Goal: Task Accomplishment & Management: Complete application form

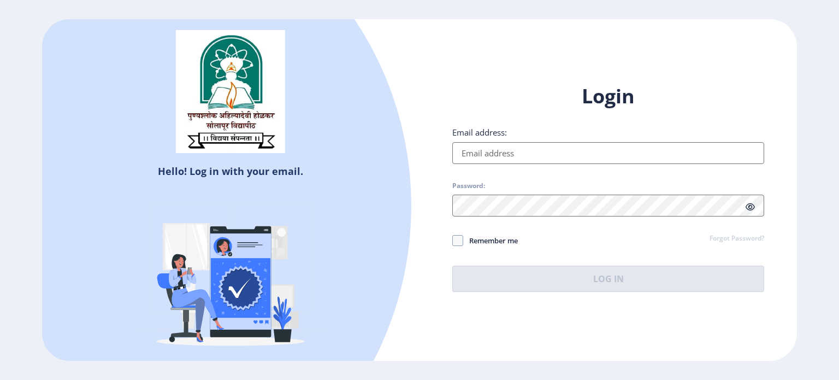
click at [487, 149] on input "Email address:" at bounding box center [608, 153] width 312 height 22
type input "[EMAIL_ADDRESS][DOMAIN_NAME]"
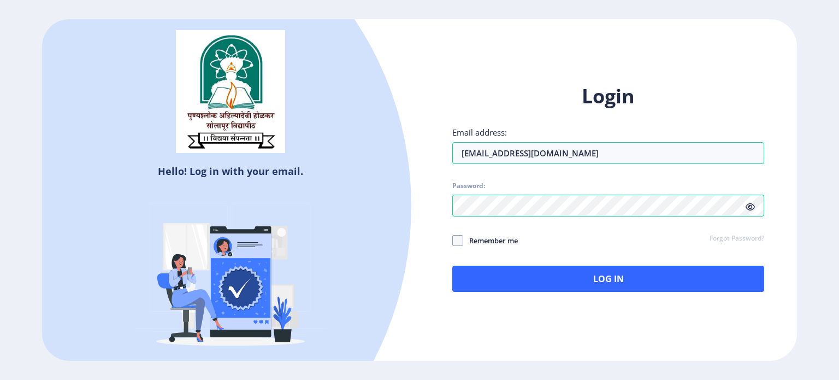
click at [752, 205] on icon at bounding box center [750, 207] width 9 height 8
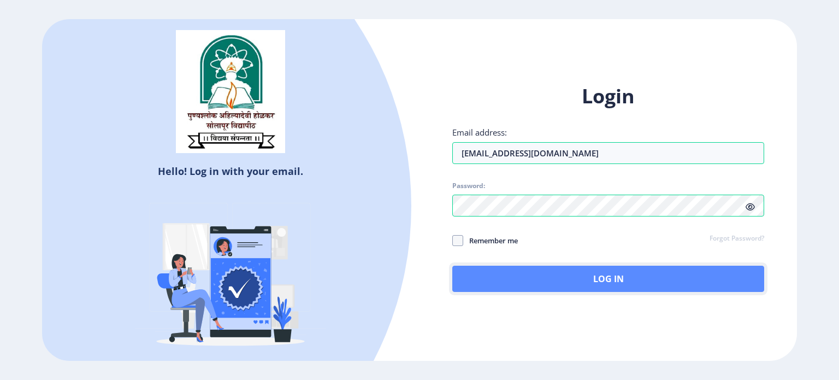
click at [509, 280] on button "Log In" at bounding box center [608, 279] width 312 height 26
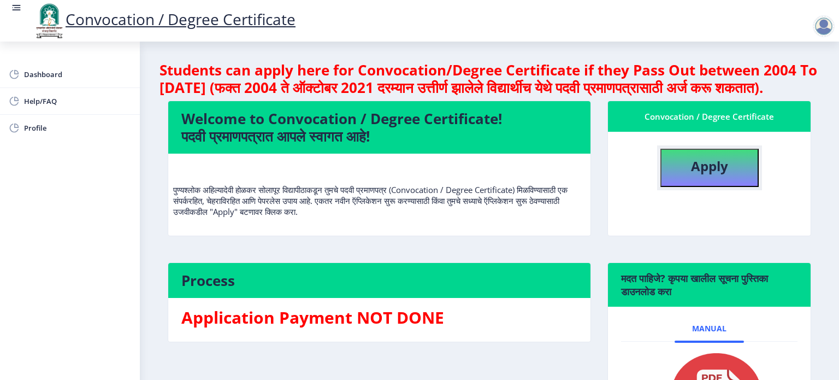
click at [686, 187] on button "Apply" at bounding box center [710, 168] width 98 height 38
select select
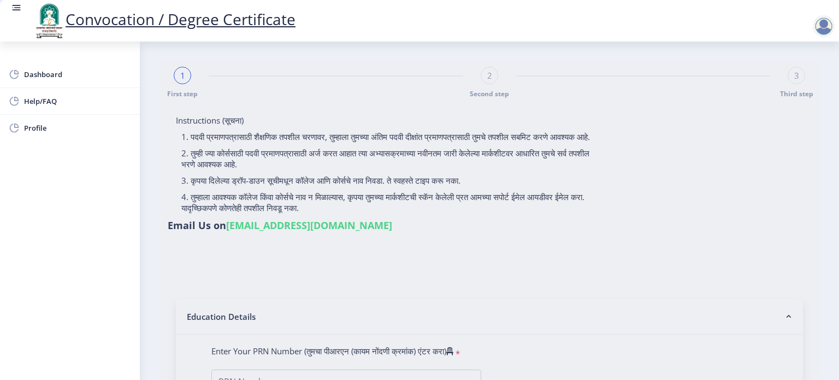
type input "[PERSON_NAME] [PERSON_NAME]"
type input "alka"
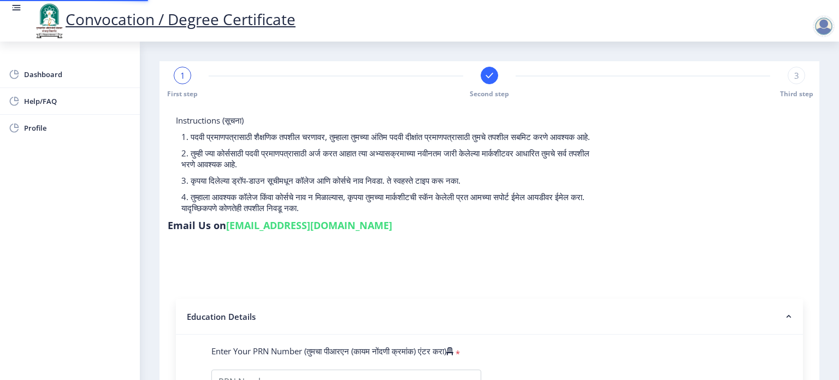
type input "0900000321"
select select "Regular"
select select "2011"
select select "April"
select select "HIGHER SECOND CLASS"
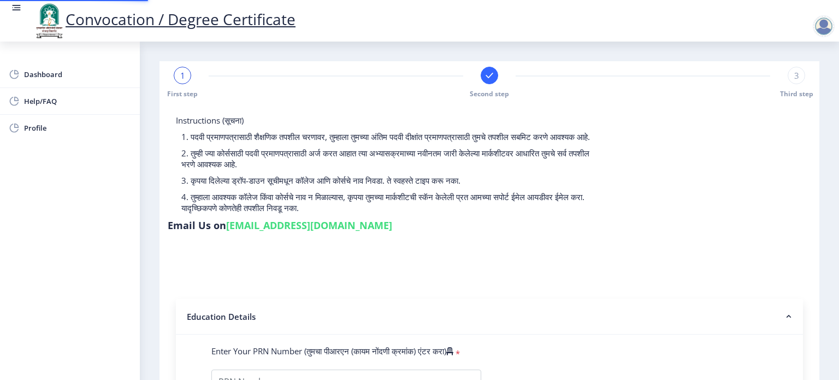
type input "1359"
select select
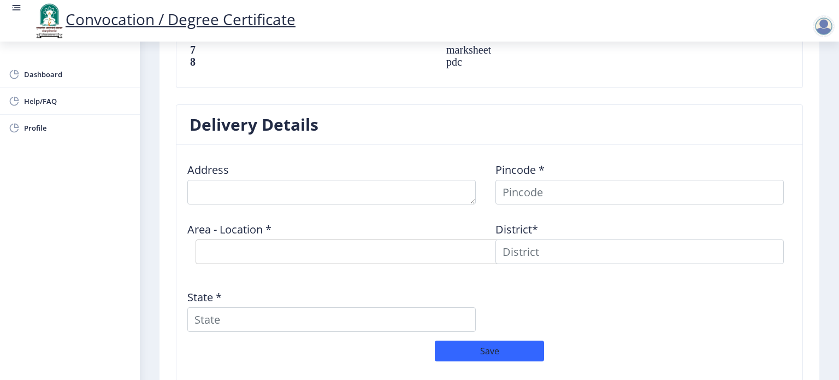
scroll to position [874, 0]
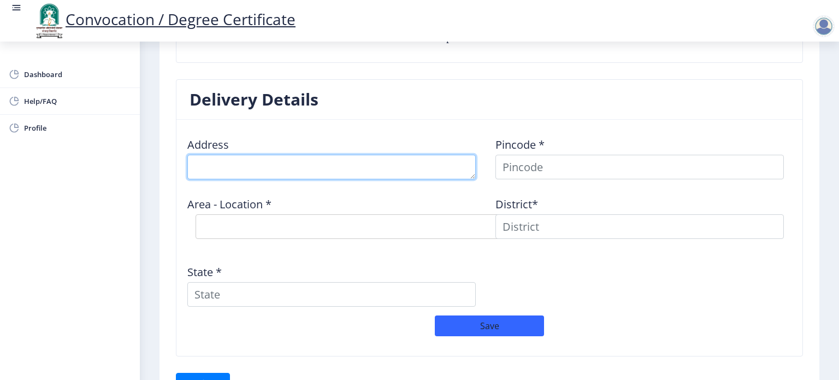
click at [332, 166] on textarea at bounding box center [331, 167] width 288 height 25
type textarea "[GEOGRAPHIC_DATA][PERSON_NAME][GEOGRAPHIC_DATA] , near [GEOGRAPHIC_DATA], [GEOG…"
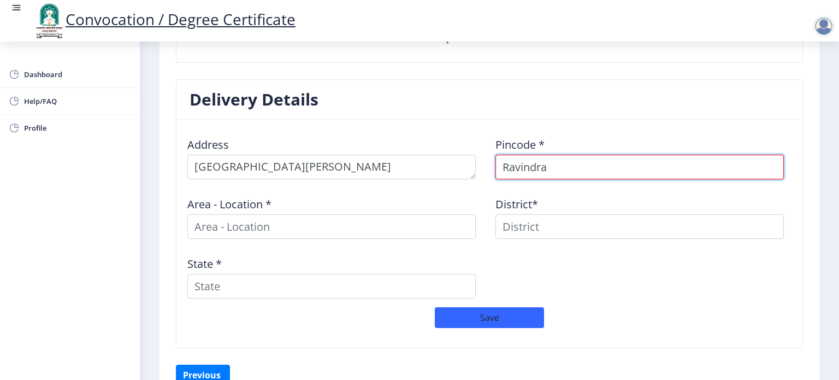
drag, startPoint x: 557, startPoint y: 168, endPoint x: 502, endPoint y: 170, distance: 55.8
click at [502, 170] on input "Ravindra" at bounding box center [640, 167] width 288 height 25
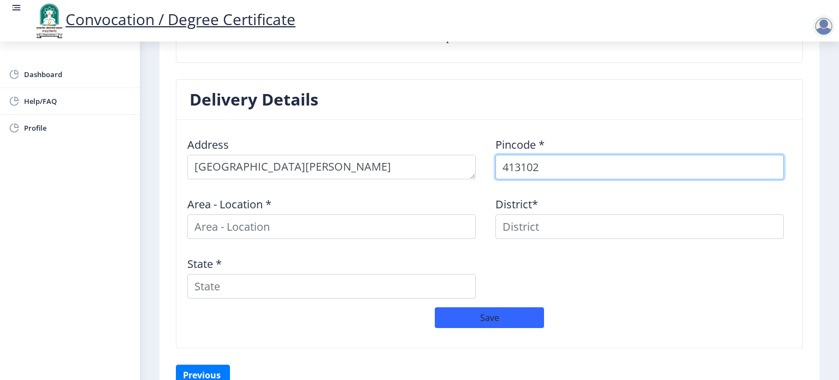
type input "413102"
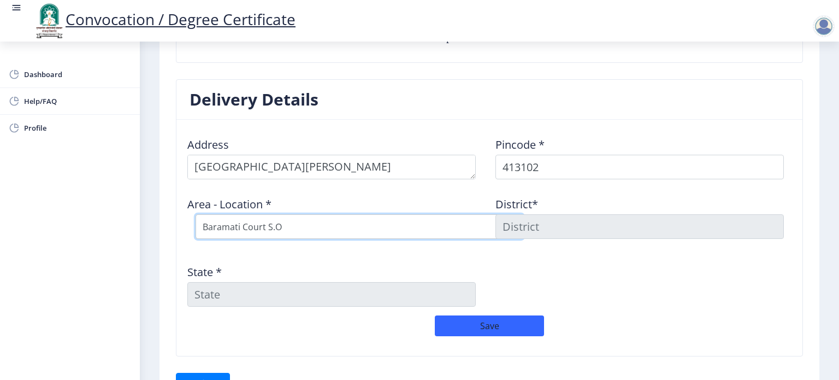
click at [395, 214] on select "Select Area Location Baramati Court S.O Baramati H.O Barhanpur B.O Dorlewadi B.…" at bounding box center [360, 226] width 328 height 25
select select "23: Object"
click at [196, 214] on select "Select Area Location Baramati Court S.O Baramati H.O Barhanpur B.O Dorlewadi B.…" at bounding box center [360, 226] width 328 height 25
type input "[GEOGRAPHIC_DATA]"
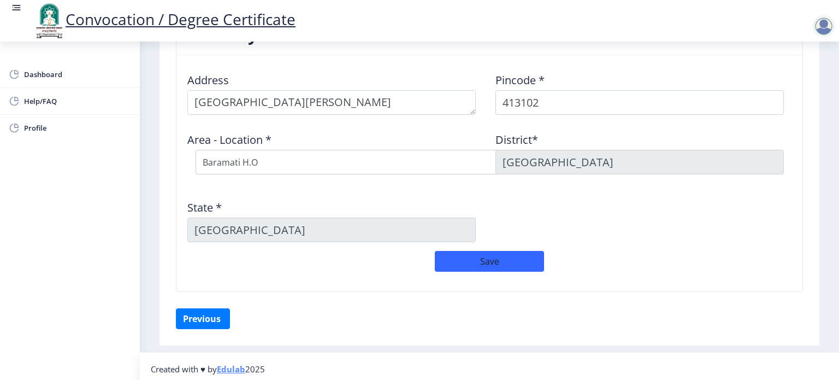
scroll to position [941, 0]
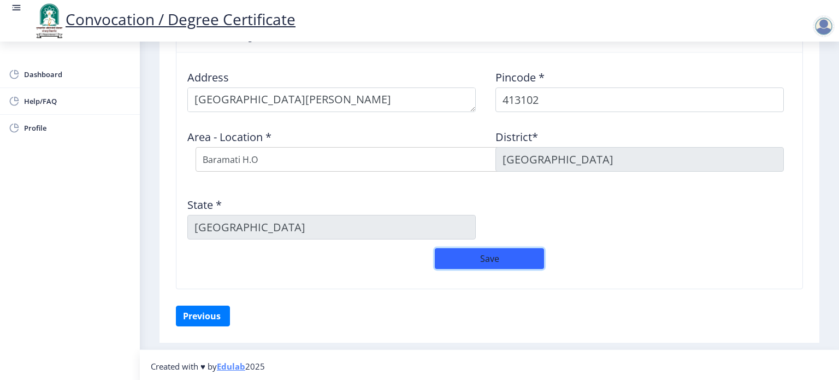
click at [453, 262] on button "Save" at bounding box center [489, 258] width 109 height 21
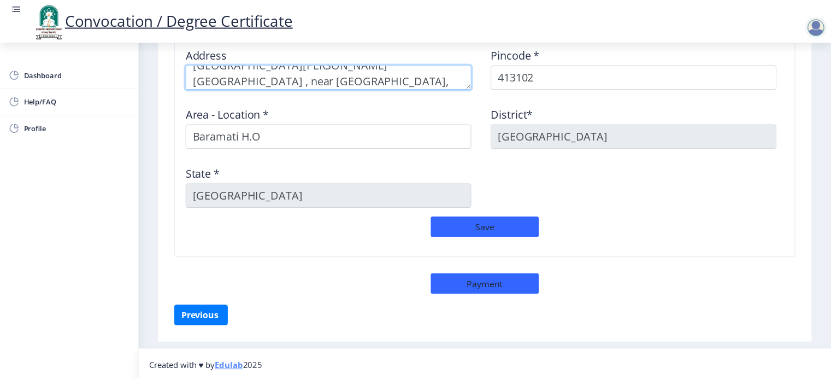
scroll to position [15, 0]
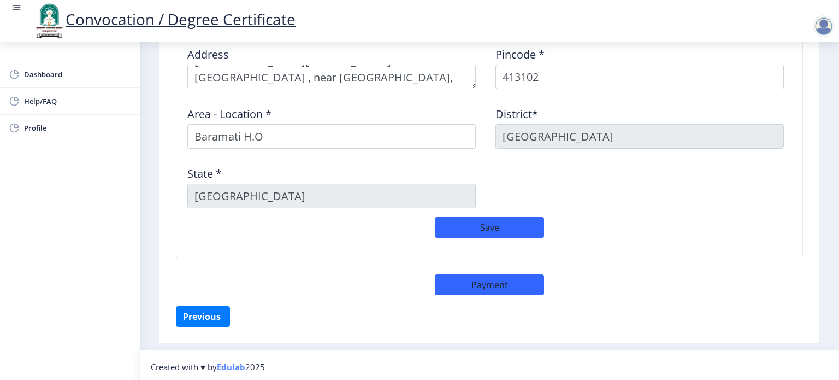
click at [601, 217] on div "Save" at bounding box center [489, 233] width 616 height 32
click at [503, 279] on button "Payment" at bounding box center [489, 284] width 109 height 21
select select "sealed"
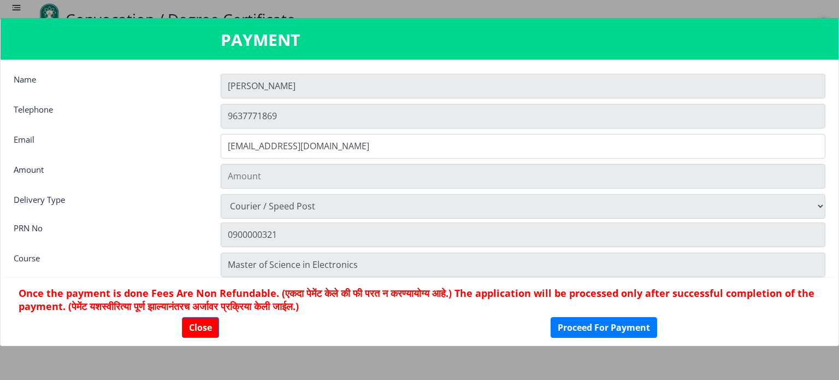
type input "1885"
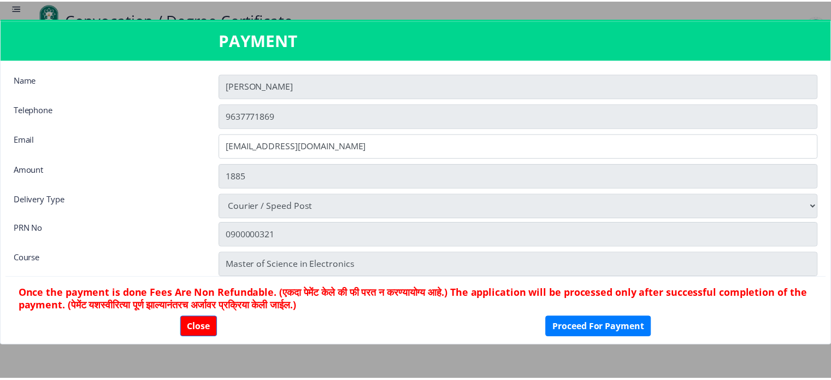
scroll to position [964, 0]
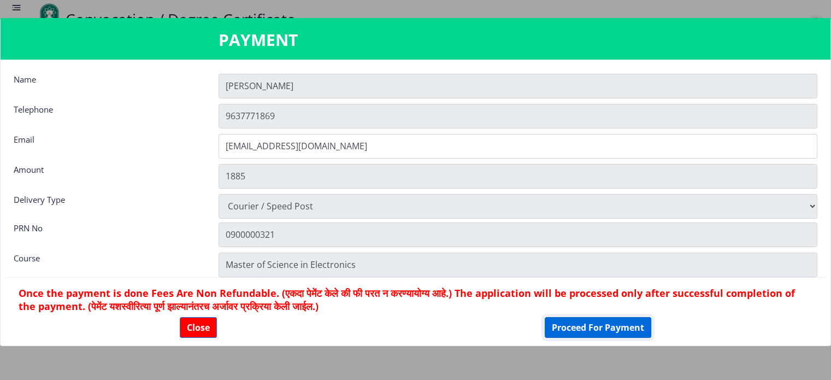
click at [591, 322] on button "Proceed For Payment" at bounding box center [598, 327] width 107 height 21
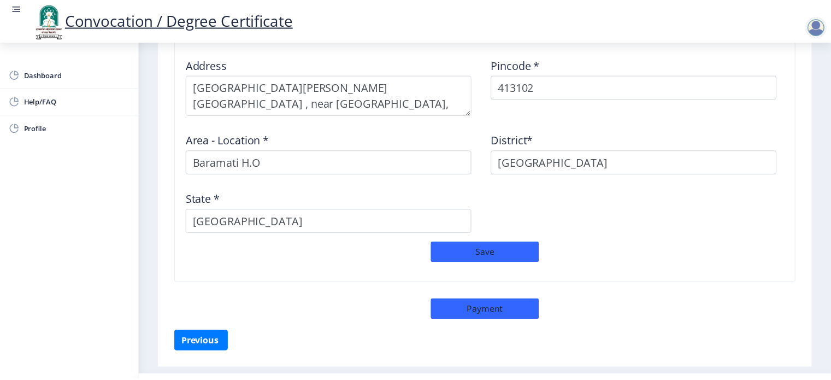
scroll to position [979, 0]
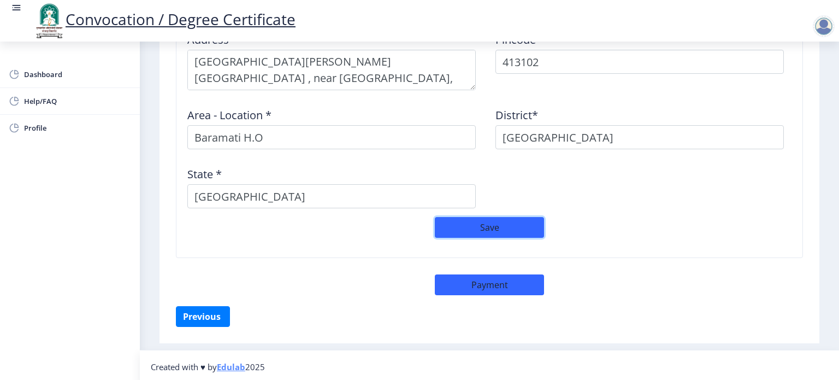
click at [495, 229] on button "Save" at bounding box center [489, 227] width 109 height 21
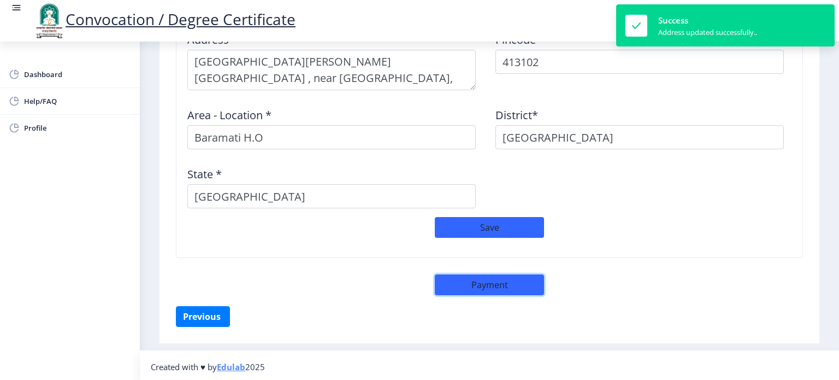
click at [482, 281] on button "Payment" at bounding box center [489, 284] width 109 height 21
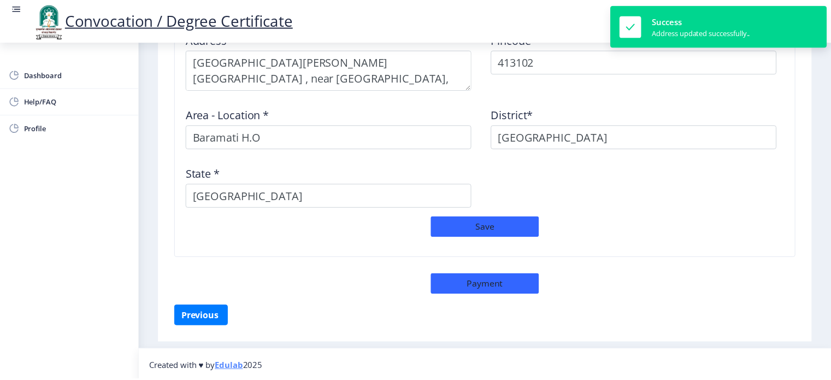
scroll to position [978, 0]
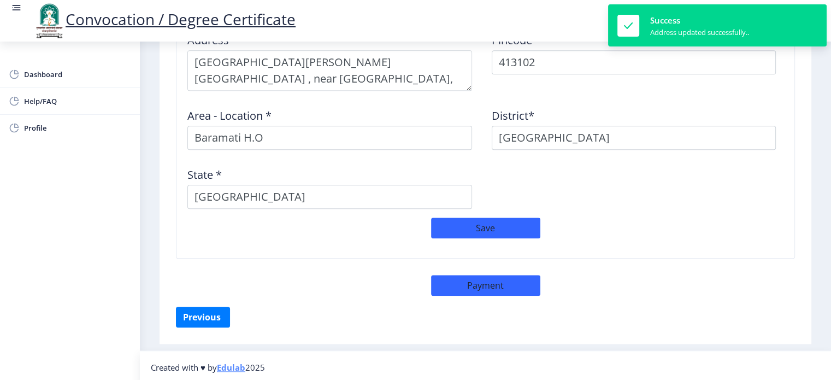
select select "sealed"
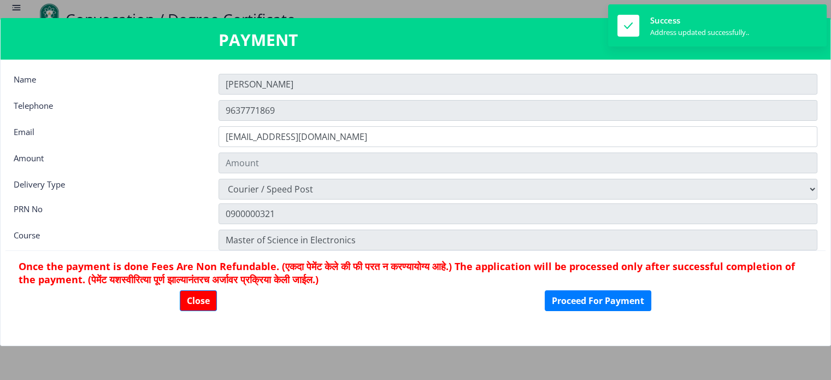
type input "1885"
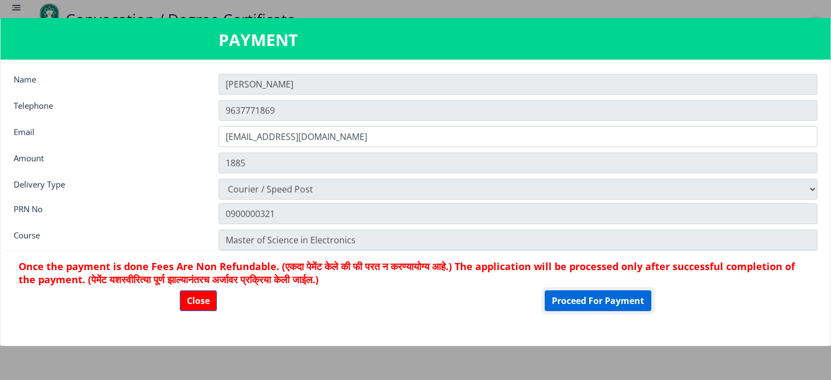
click at [592, 304] on button "Proceed For Payment" at bounding box center [598, 300] width 107 height 21
click at [572, 304] on button "Proceed For Payment" at bounding box center [598, 300] width 107 height 21
click at [570, 297] on button "Proceed For Payment" at bounding box center [598, 300] width 107 height 21
